Goal: Transaction & Acquisition: Purchase product/service

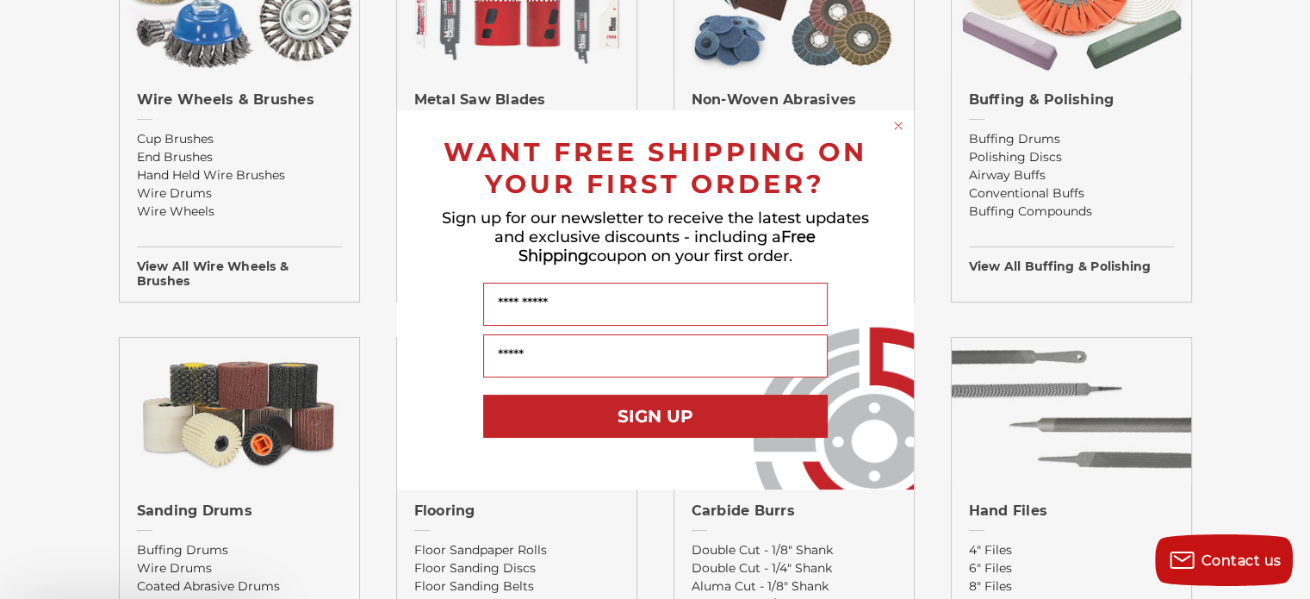
scroll to position [1172, 0]
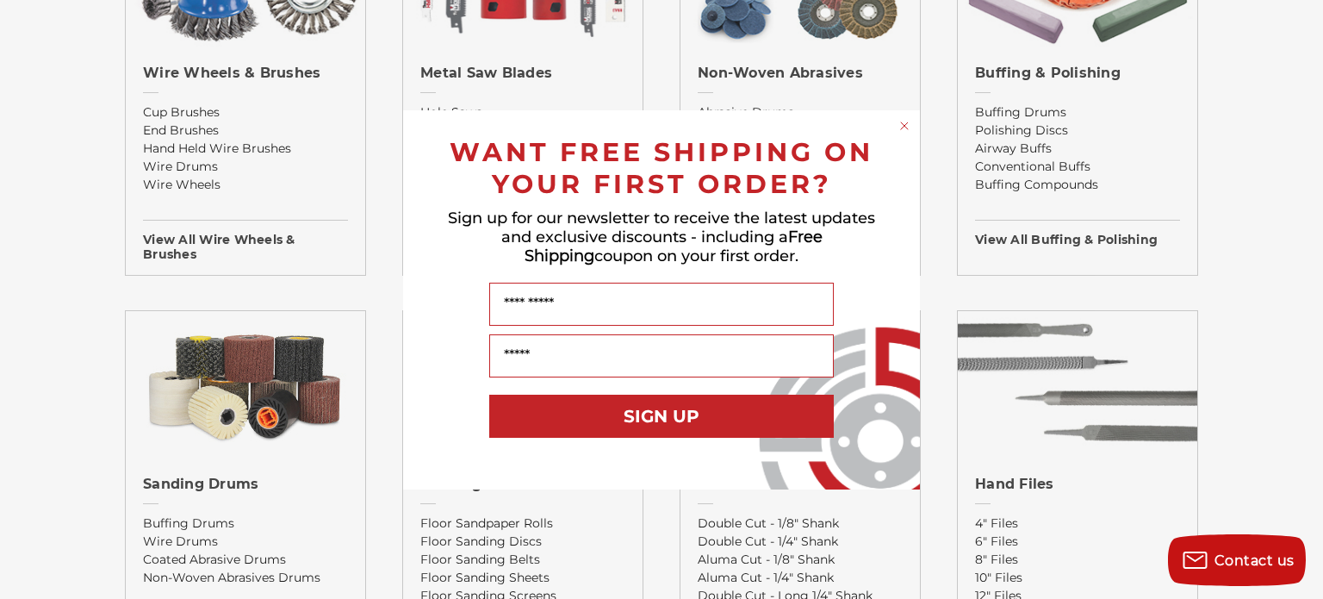
click at [1028, 73] on div "Close dialog WANT FREE SHIPPING ON YOUR FIRST ORDER? Sign up for our newsletter…" at bounding box center [661, 299] width 1323 height 599
click at [1061, 243] on div "Close dialog WANT FREE SHIPPING ON YOUR FIRST ORDER? Sign up for our newsletter…" at bounding box center [661, 299] width 1323 height 599
click at [902, 121] on circle "Close dialog" at bounding box center [905, 125] width 16 height 16
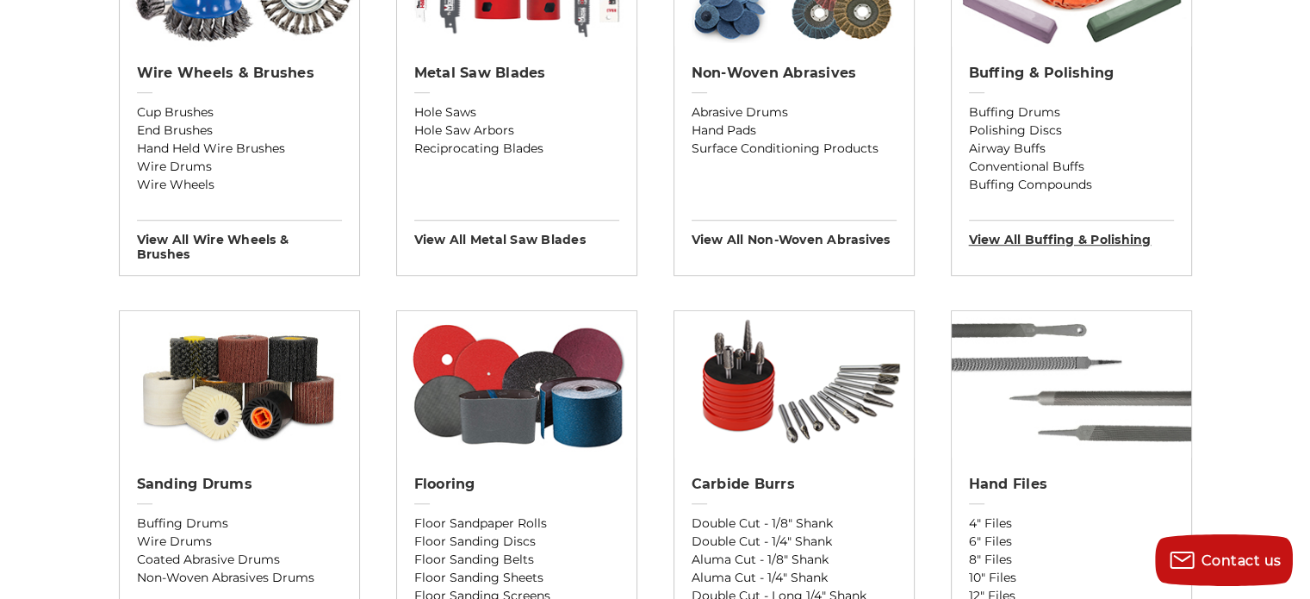
click at [1047, 240] on h3 "View All buffing & polishing" at bounding box center [1071, 234] width 205 height 28
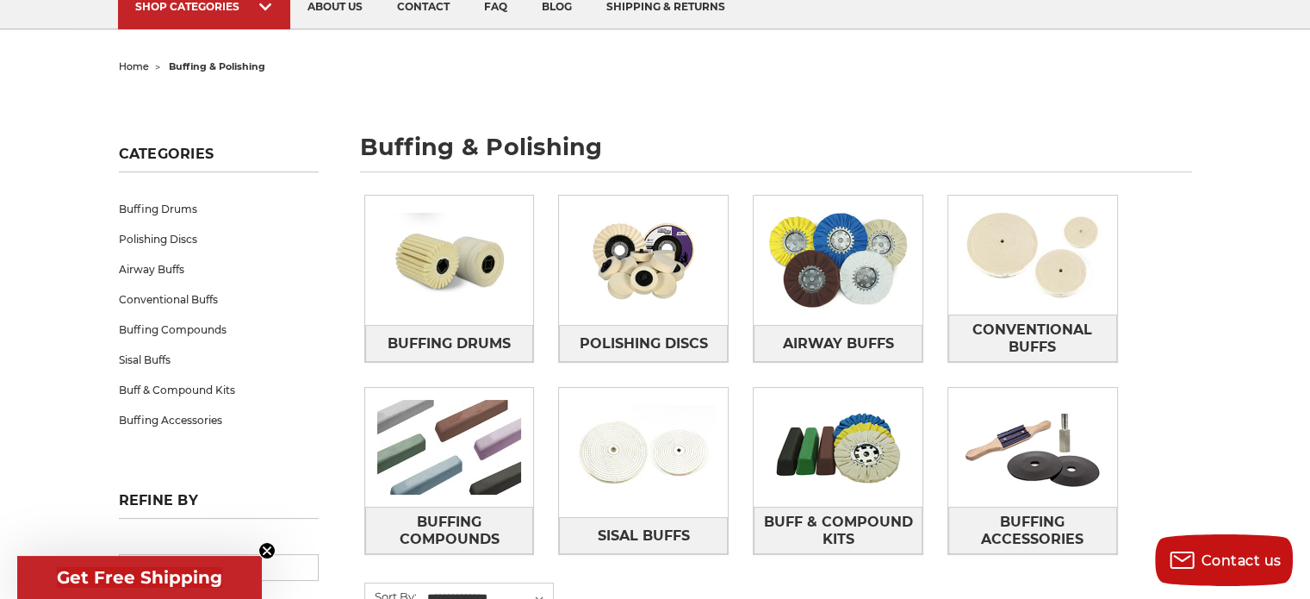
scroll to position [207, 0]
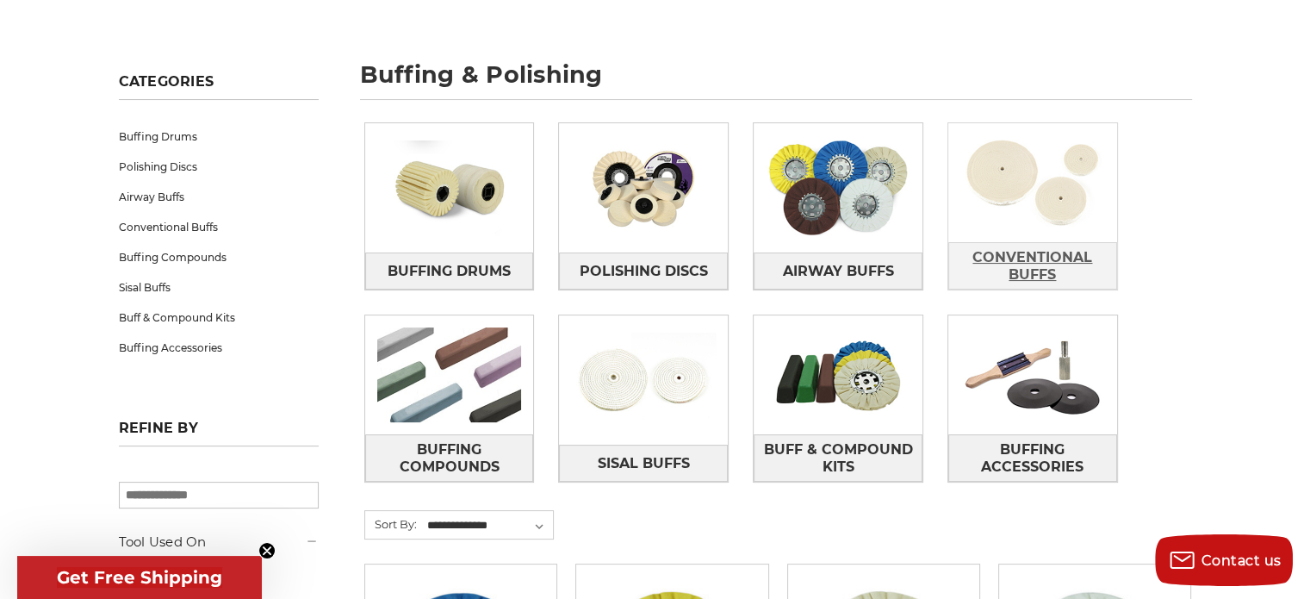
click at [1037, 260] on span "Conventional Buffs" at bounding box center [1032, 266] width 167 height 47
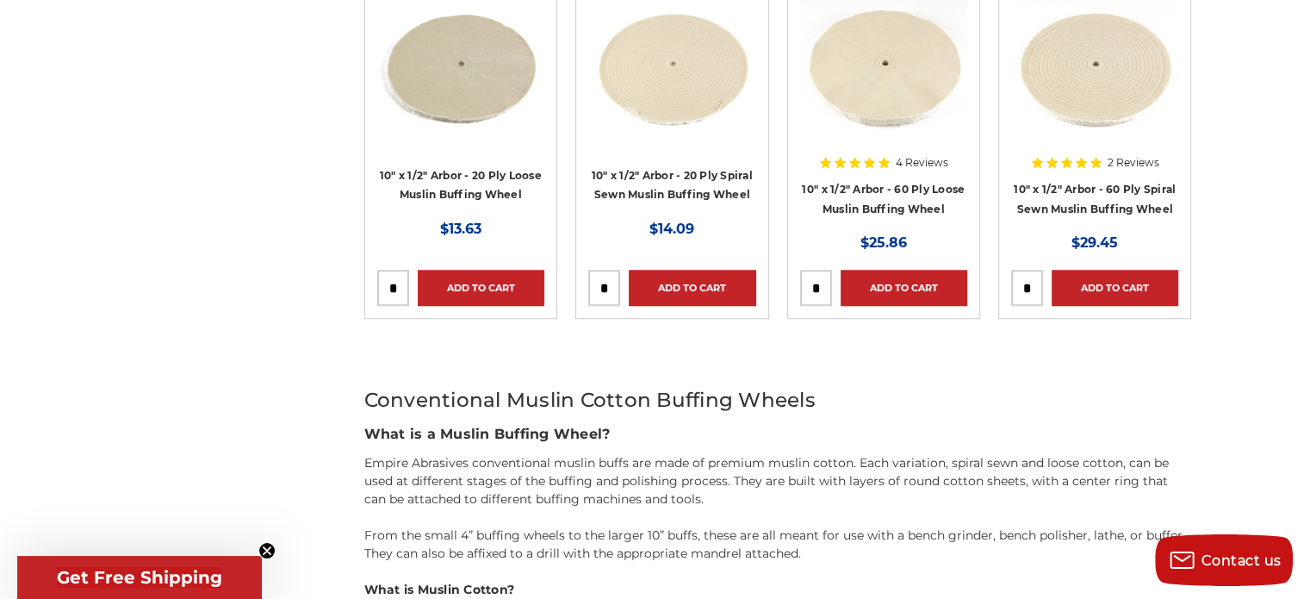
scroll to position [1551, 0]
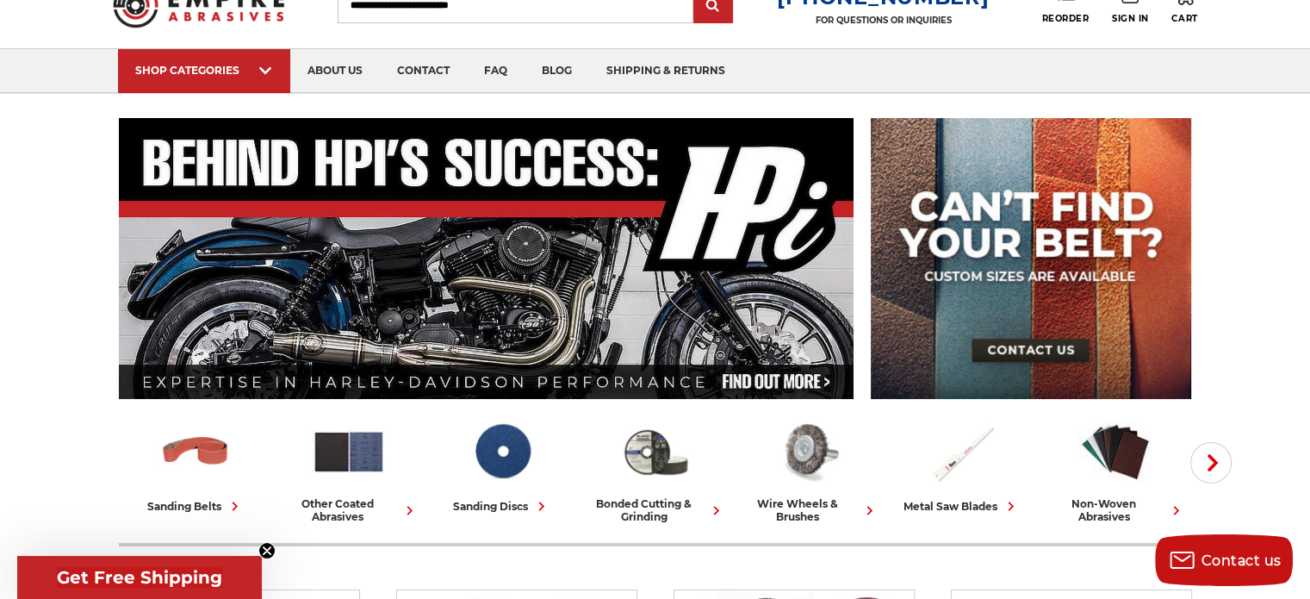
scroll to position [69, 0]
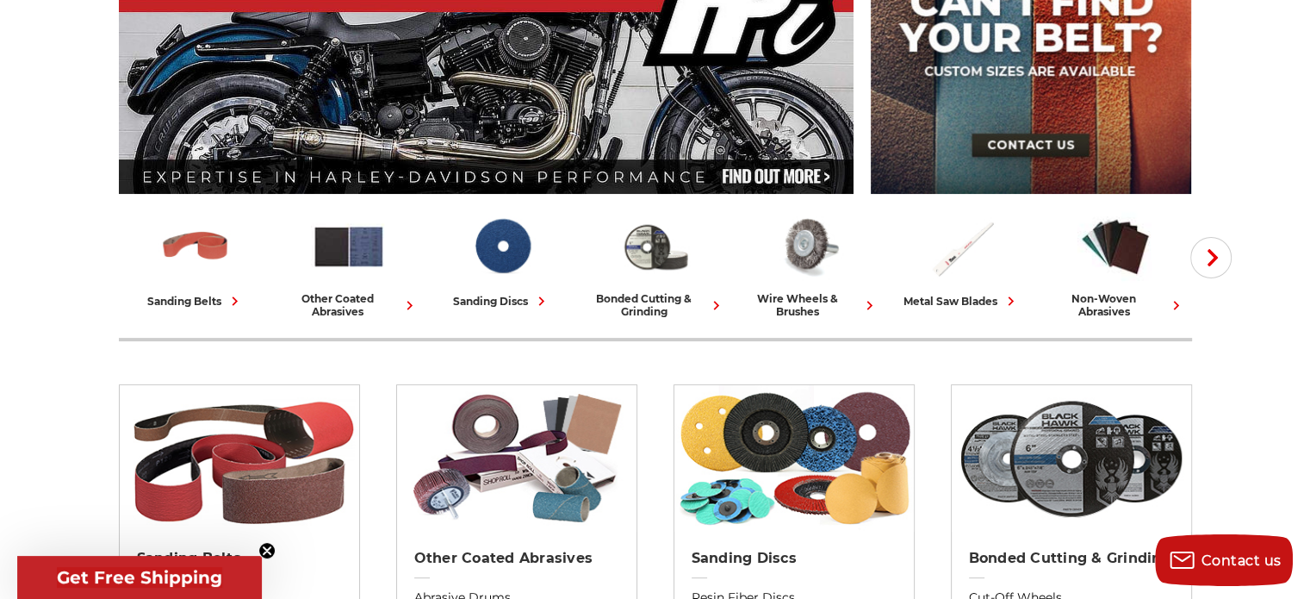
scroll to position [277, 0]
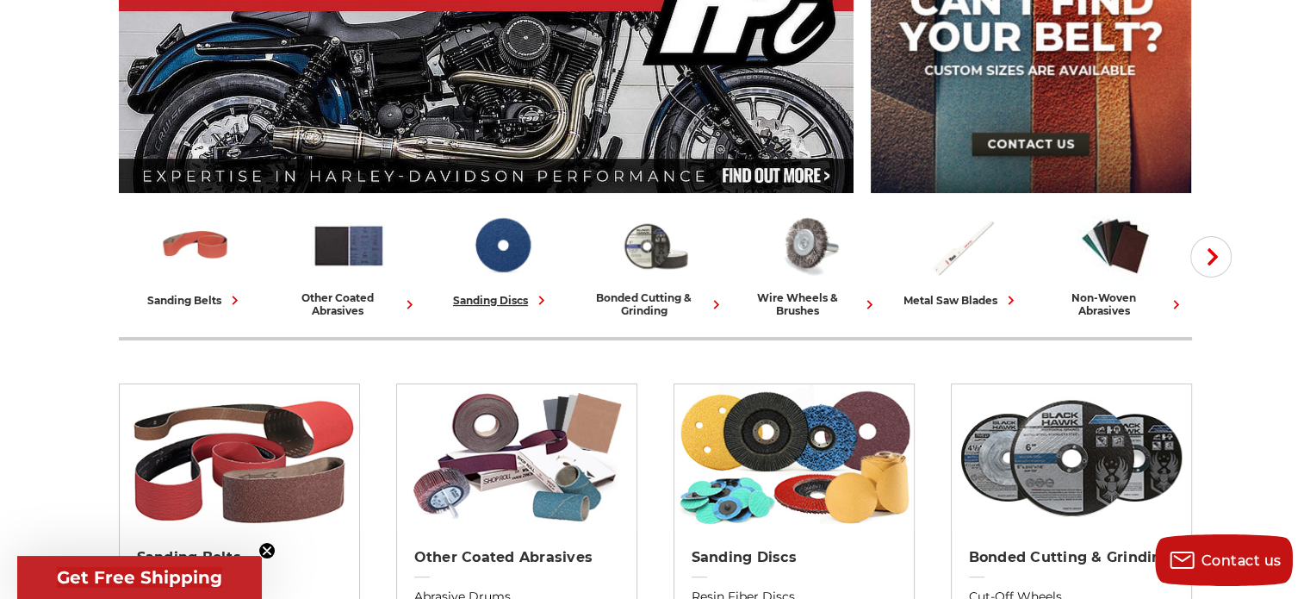
click at [488, 295] on div "sanding discs" at bounding box center [501, 300] width 97 height 18
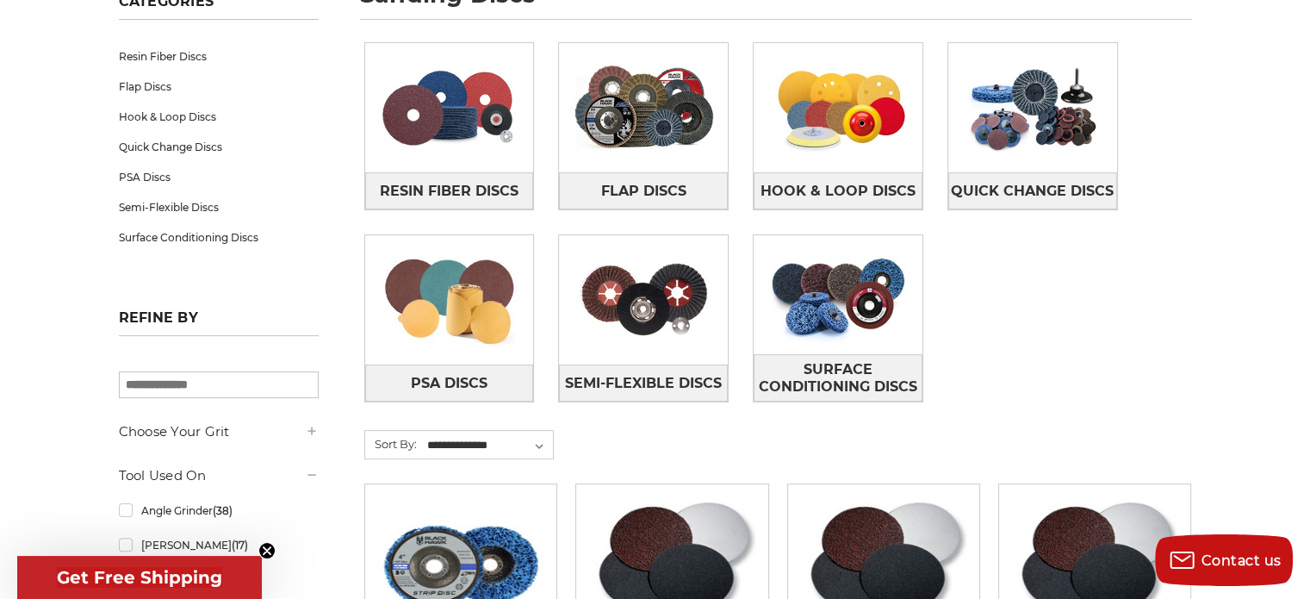
scroll to position [414, 0]
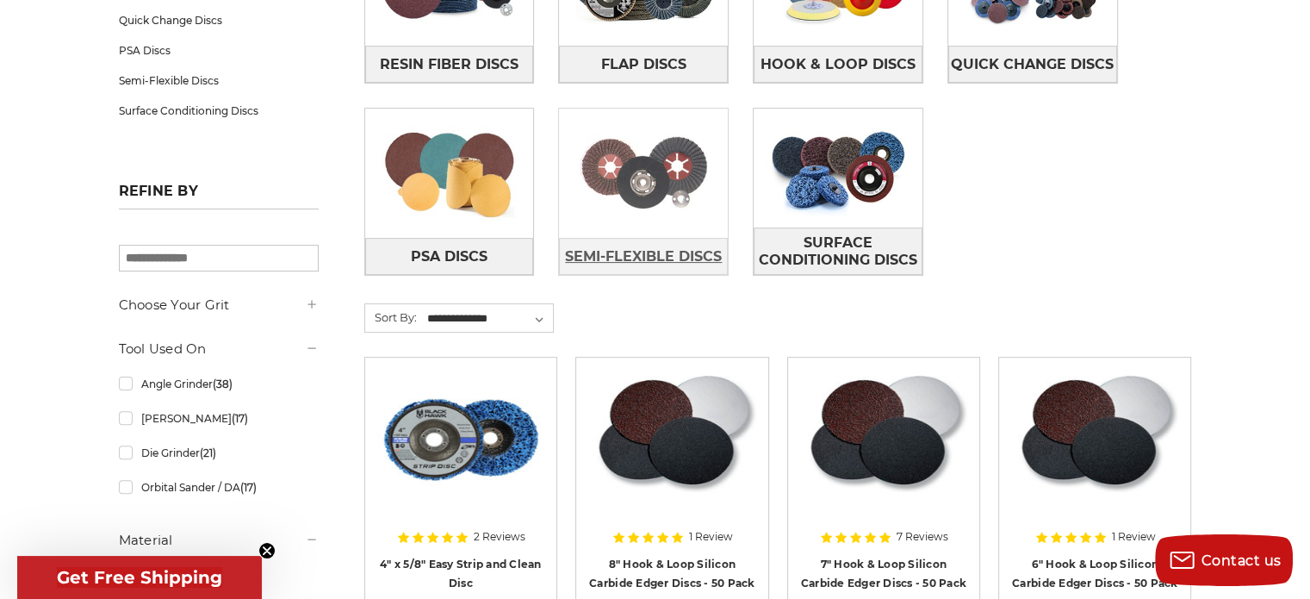
click at [647, 258] on span "Semi-Flexible Discs" at bounding box center [643, 256] width 157 height 29
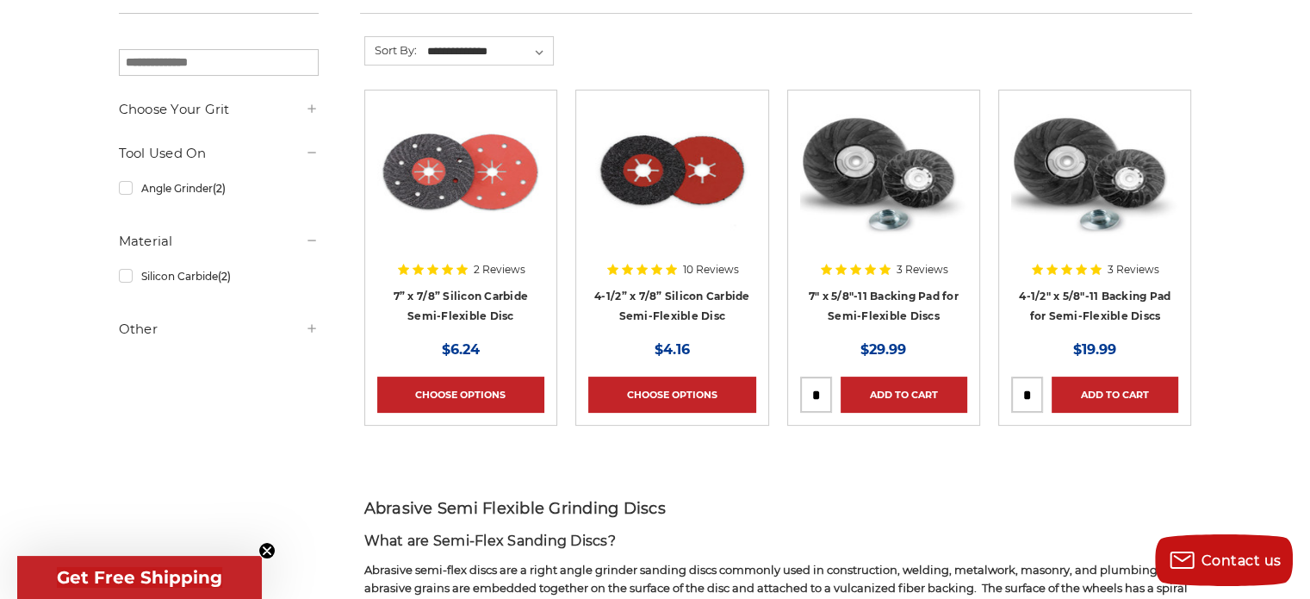
scroll to position [172, 0]
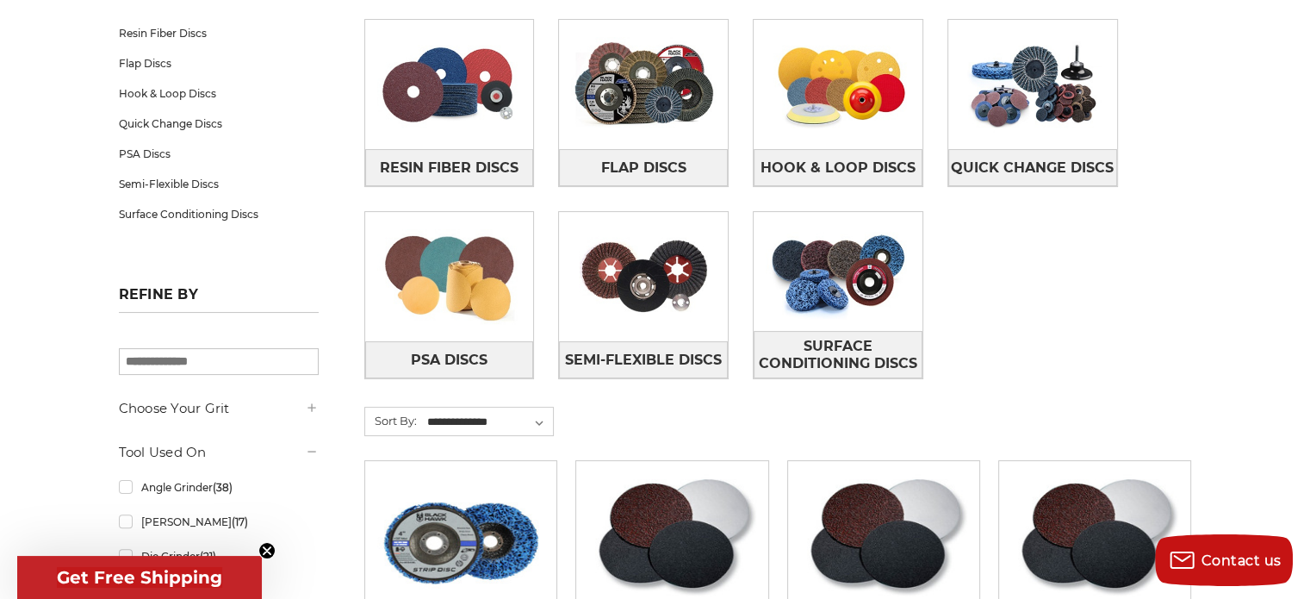
scroll to position [172, 0]
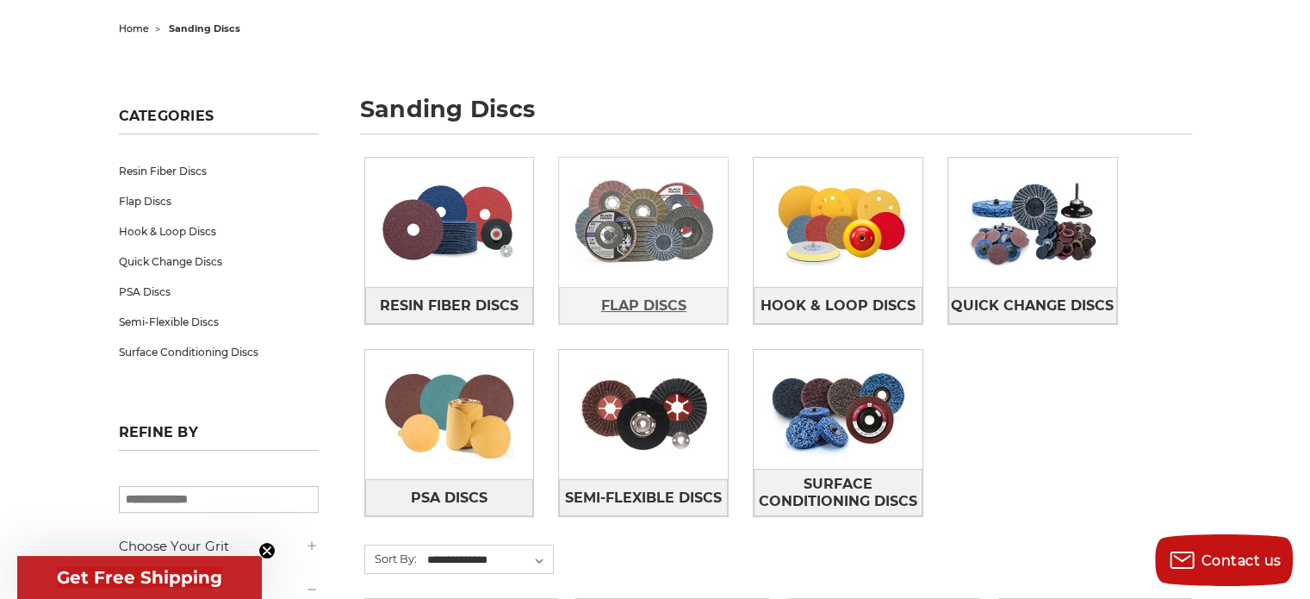
click at [637, 318] on span "Flap Discs" at bounding box center [643, 305] width 85 height 29
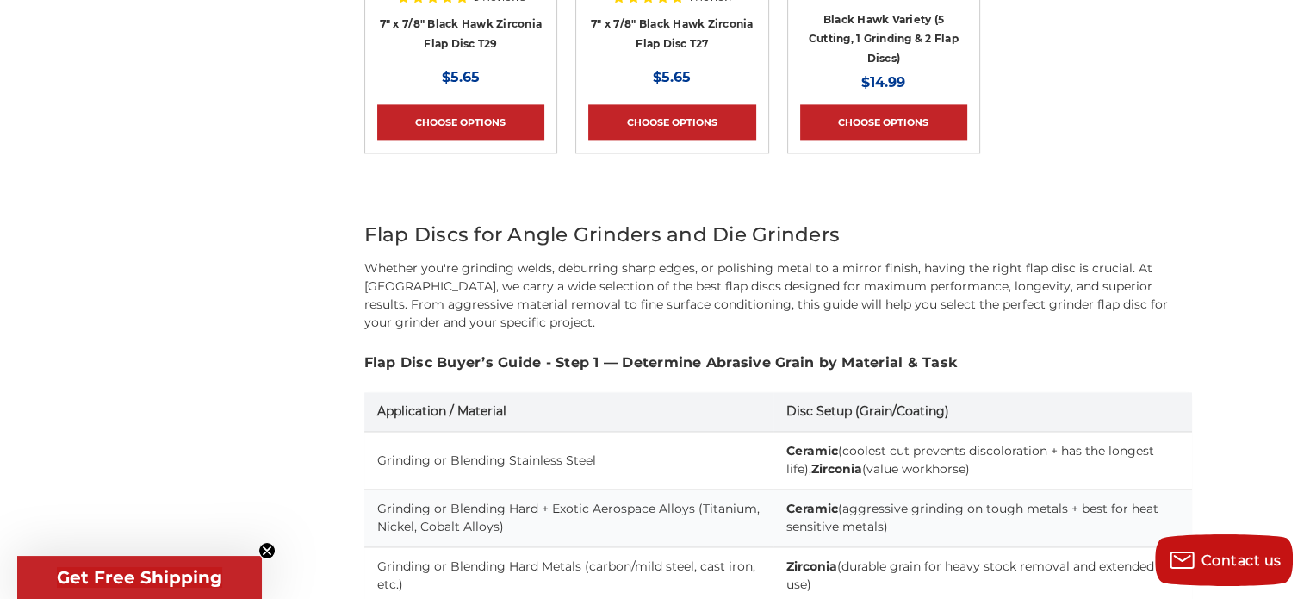
scroll to position [2391, 0]
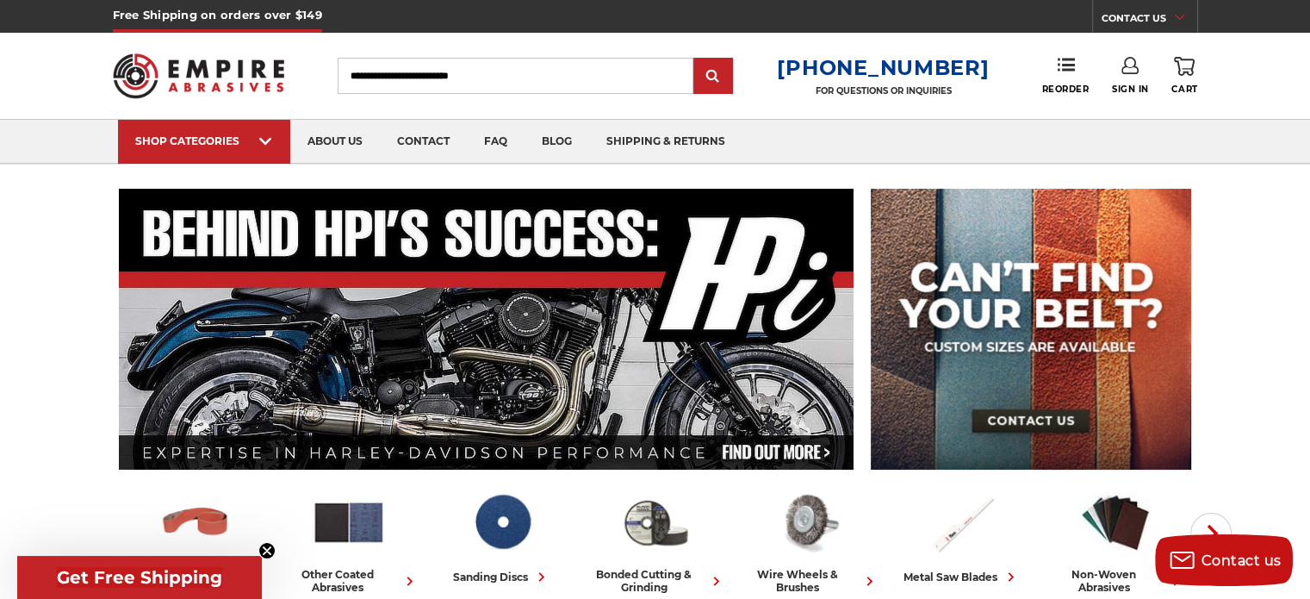
click at [428, 78] on input "Search" at bounding box center [516, 76] width 356 height 36
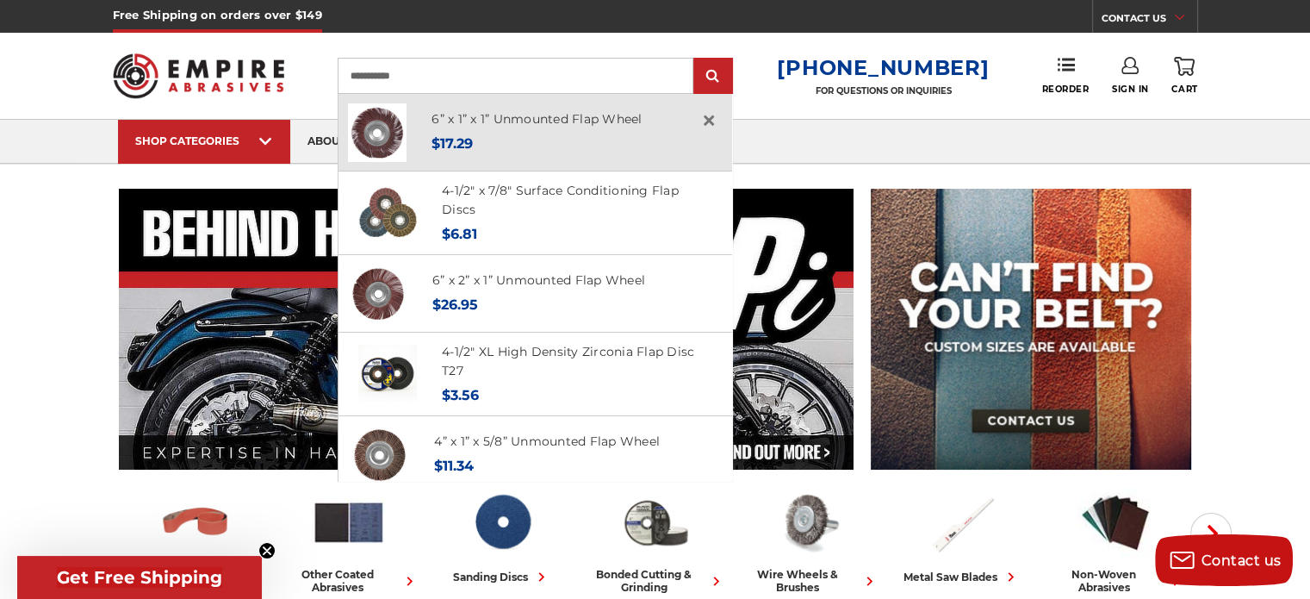
type input "**********"
click at [403, 134] on img at bounding box center [377, 132] width 59 height 59
